Goal: Task Accomplishment & Management: Manage account settings

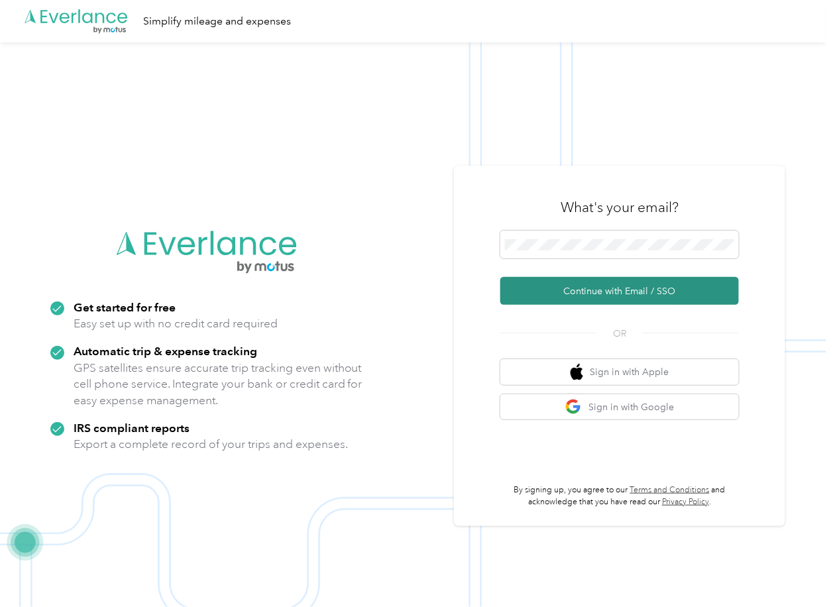
click at [535, 290] on button "Continue with Email / SSO" at bounding box center [620, 291] width 239 height 28
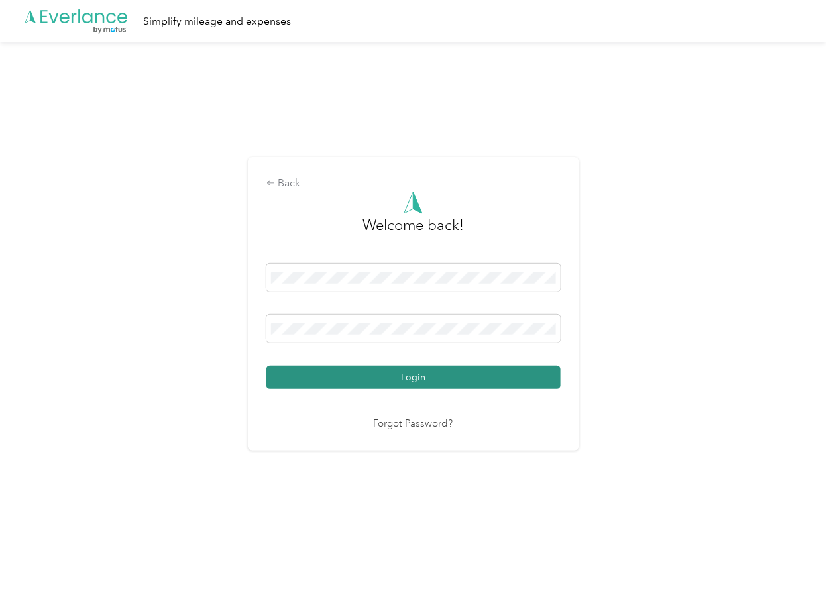
click at [325, 375] on button "Login" at bounding box center [414, 377] width 294 height 23
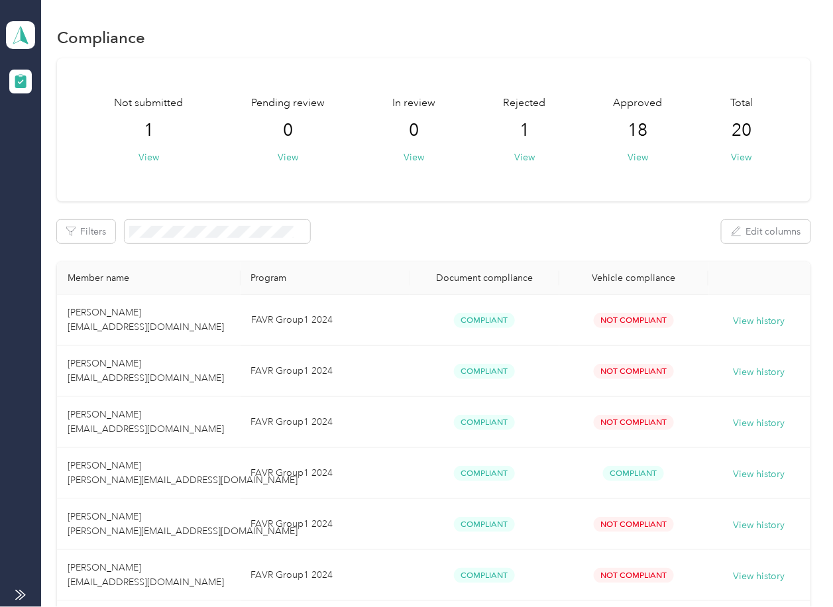
click at [459, 227] on div "Filters Edit columns" at bounding box center [433, 231] width 753 height 23
click at [21, 35] on polygon at bounding box center [24, 34] width 7 height 17
click at [64, 135] on div "Log out" at bounding box center [42, 139] width 51 height 14
